Goal: Find specific page/section: Find specific page/section

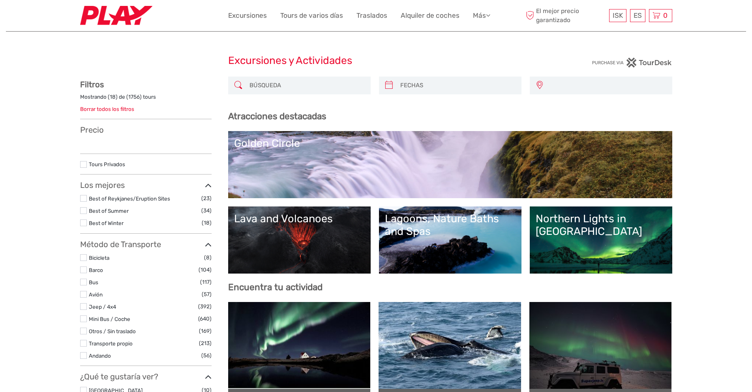
select select
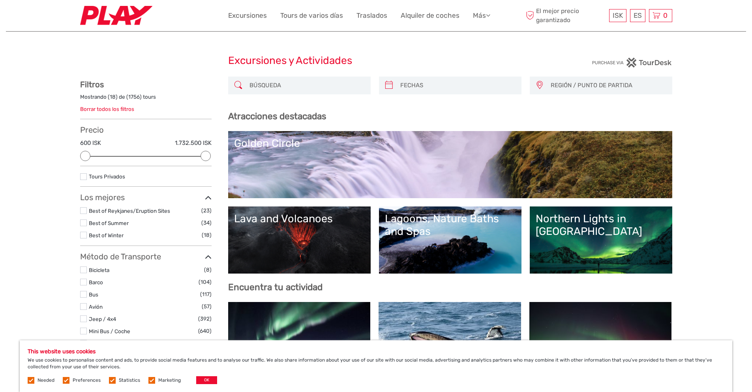
click at [129, 15] on img at bounding box center [116, 15] width 72 height 19
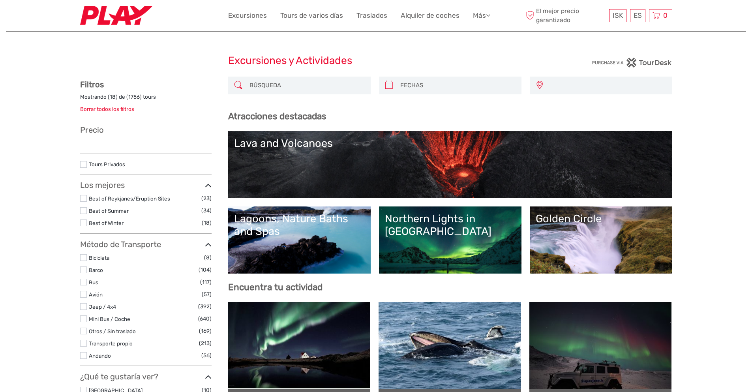
select select
